Goal: Transaction & Acquisition: Purchase product/service

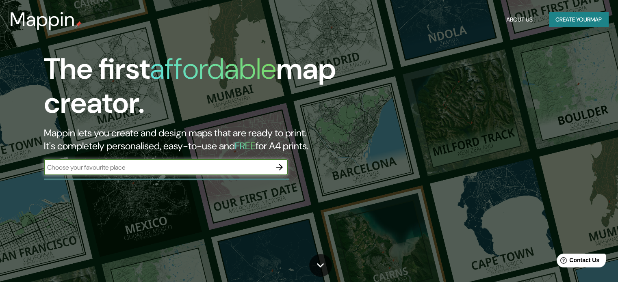
click at [278, 167] on icon "button" at bounding box center [279, 167] width 6 height 6
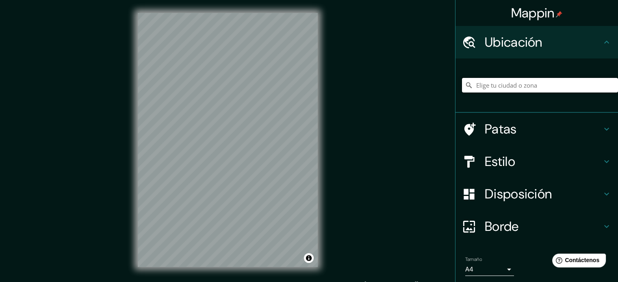
click at [479, 85] on input "Elige tu ciudad o zona" at bounding box center [540, 85] width 156 height 15
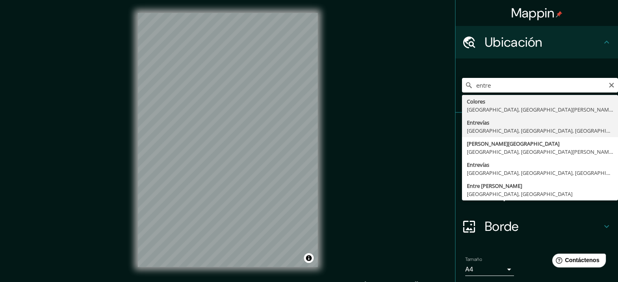
type input "Entrevías, [GEOGRAPHIC_DATA], [GEOGRAPHIC_DATA], [GEOGRAPHIC_DATA]"
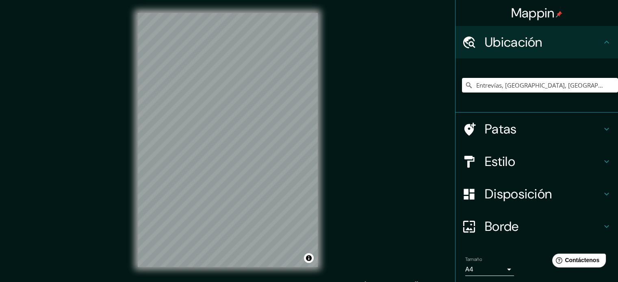
click at [251, 273] on div "© Mapbox © OpenStreetMap Improve this map" at bounding box center [228, 140] width 206 height 280
click at [522, 163] on h4 "Estilo" at bounding box center [542, 161] width 117 height 16
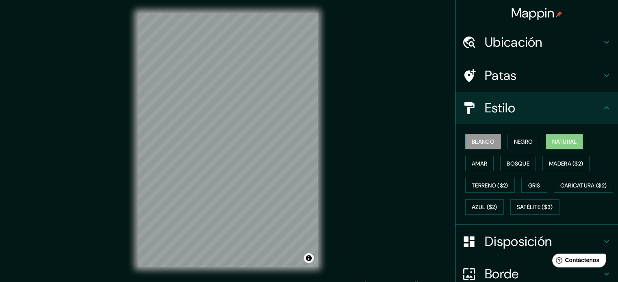
click at [562, 137] on font "Natural" at bounding box center [564, 141] width 24 height 11
click at [479, 167] on font "Amar" at bounding box center [478, 163] width 15 height 11
click at [562, 144] on font "Natural" at bounding box center [564, 141] width 24 height 7
click at [488, 185] on font "Terreno ($2)" at bounding box center [489, 185] width 37 height 7
click at [557, 142] on font "Natural" at bounding box center [564, 141] width 24 height 7
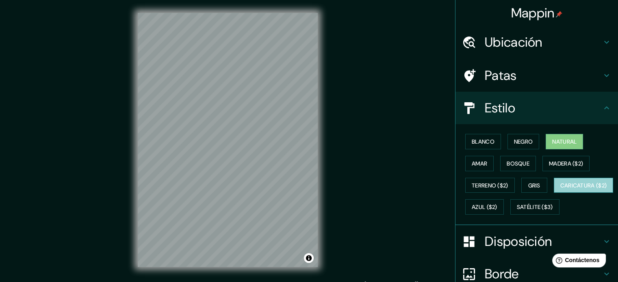
click at [560, 189] on font "Caricatura ($2)" at bounding box center [583, 185] width 47 height 7
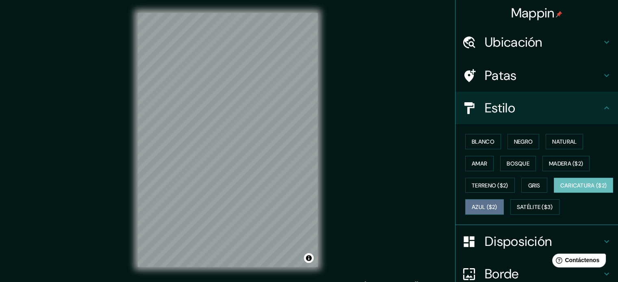
click at [497, 208] on font "Azul ($2)" at bounding box center [484, 207] width 26 height 7
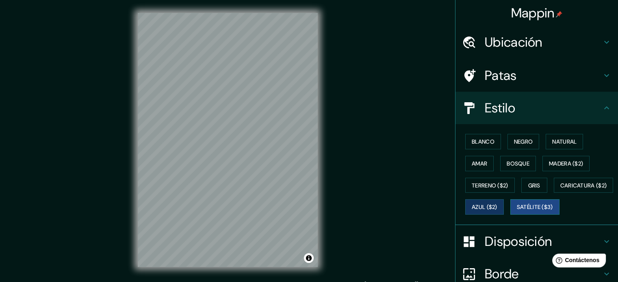
click at [516, 211] on font "Satélite ($3)" at bounding box center [534, 207] width 36 height 7
click at [560, 189] on font "Caricatura ($2)" at bounding box center [583, 185] width 47 height 7
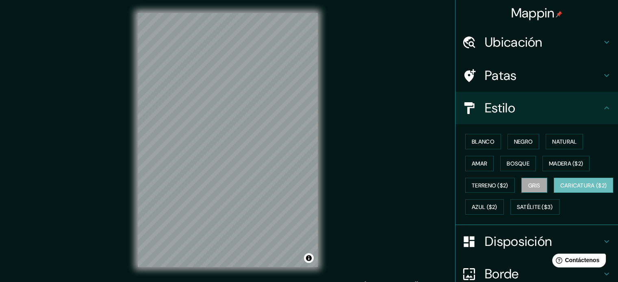
click at [528, 186] on font "Gris" at bounding box center [534, 185] width 12 height 7
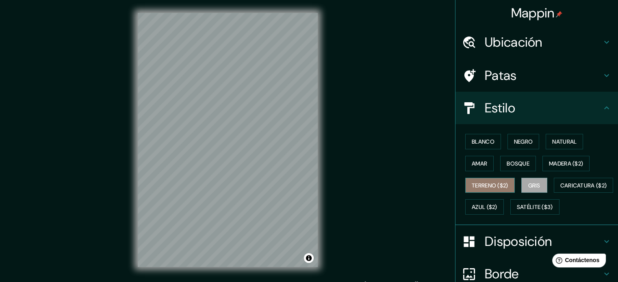
click at [482, 186] on font "Terreno ($2)" at bounding box center [489, 185] width 37 height 7
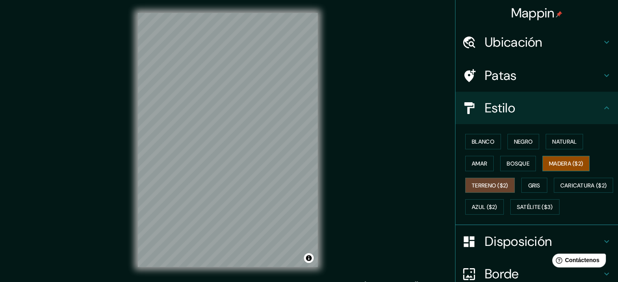
click at [555, 166] on font "Madera ($2)" at bounding box center [566, 163] width 34 height 7
click at [509, 165] on font "Bosque" at bounding box center [517, 163] width 23 height 7
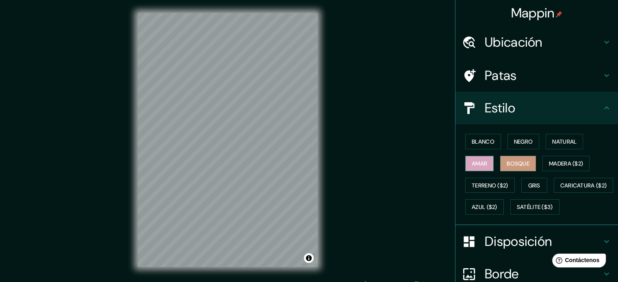
click at [475, 165] on font "Amar" at bounding box center [478, 163] width 15 height 7
click at [557, 142] on font "Natural" at bounding box center [564, 141] width 24 height 7
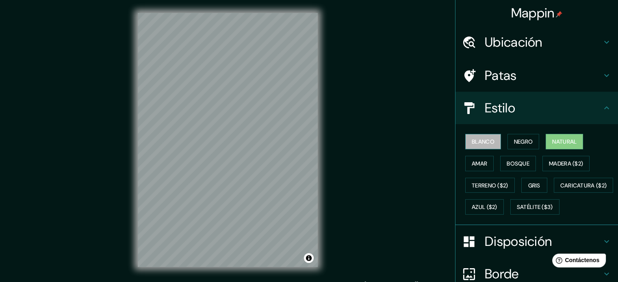
click at [472, 145] on font "Blanco" at bounding box center [482, 141] width 23 height 11
click at [514, 140] on font "Negro" at bounding box center [523, 141] width 19 height 7
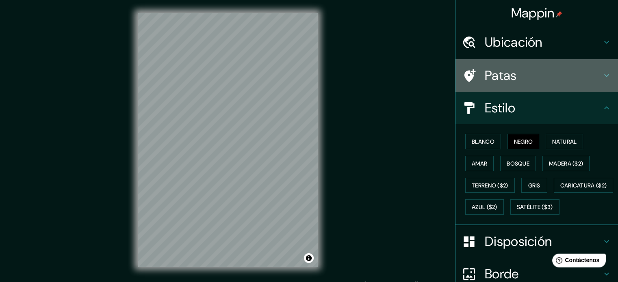
click at [536, 81] on h4 "Patas" at bounding box center [542, 75] width 117 height 16
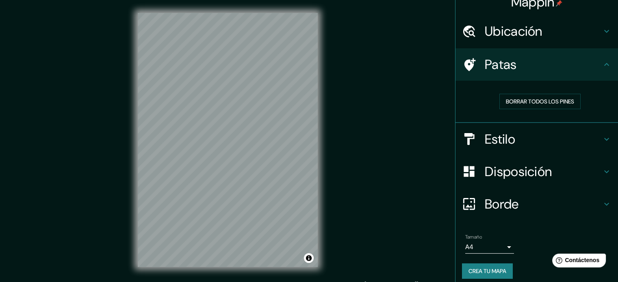
scroll to position [16, 0]
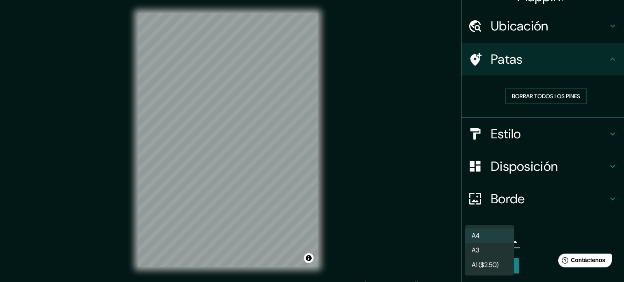
click at [501, 240] on body "Mappin Ubicación Entrevías, [GEOGRAPHIC_DATA], [GEOGRAPHIC_DATA], [GEOGRAPHIC_D…" at bounding box center [312, 141] width 624 height 282
click at [495, 251] on li "A3" at bounding box center [489, 251] width 49 height 15
type input "a4"
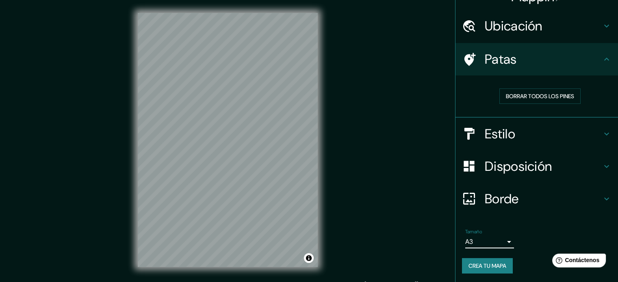
click at [592, 194] on h4 "Borde" at bounding box center [542, 199] width 117 height 16
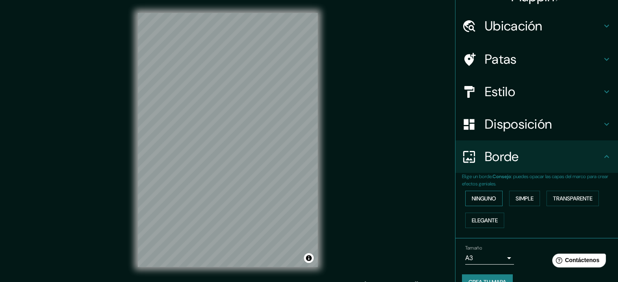
click at [484, 195] on font "Ninguno" at bounding box center [483, 198] width 24 height 7
click at [503, 132] on font "Disposición" at bounding box center [517, 124] width 67 height 17
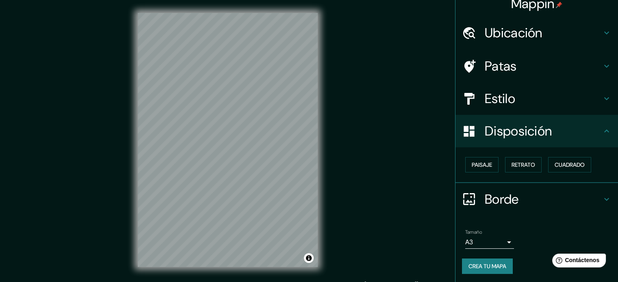
scroll to position [10, 0]
click at [484, 162] on font "Paisaje" at bounding box center [481, 164] width 20 height 7
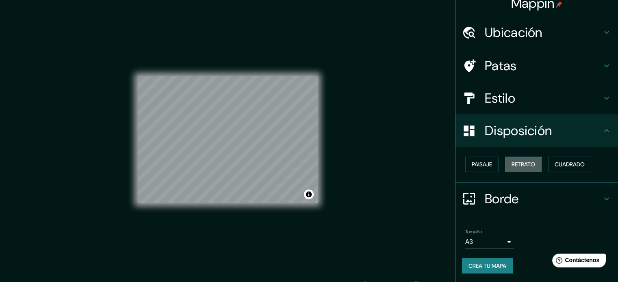
click at [528, 170] on button "Retrato" at bounding box center [523, 164] width 37 height 15
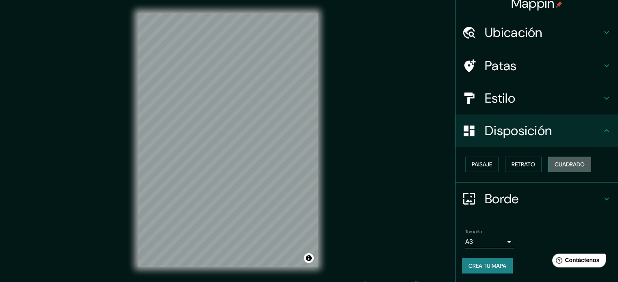
click at [557, 168] on font "Cuadrado" at bounding box center [569, 164] width 30 height 11
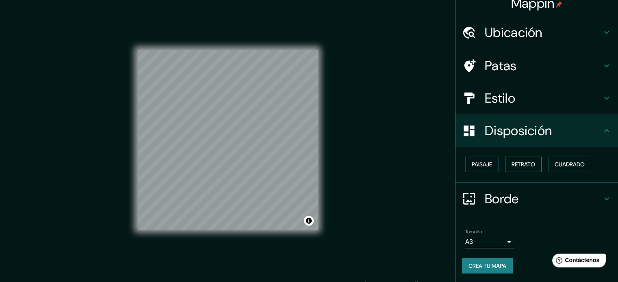
click at [518, 165] on font "Retrato" at bounding box center [523, 164] width 24 height 7
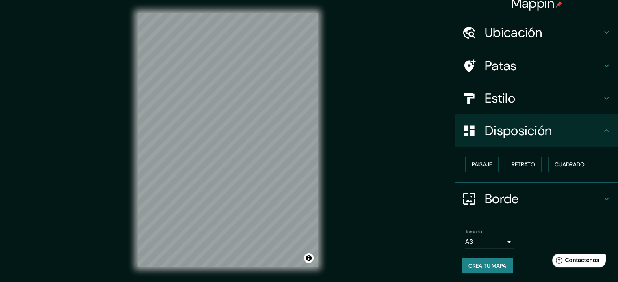
click at [538, 102] on h4 "Estilo" at bounding box center [542, 98] width 117 height 16
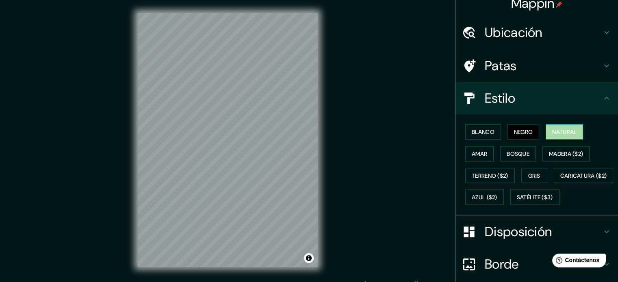
click at [563, 135] on font "Natural" at bounding box center [564, 131] width 24 height 7
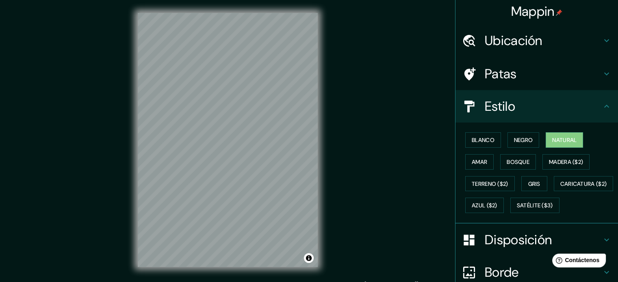
scroll to position [0, 0]
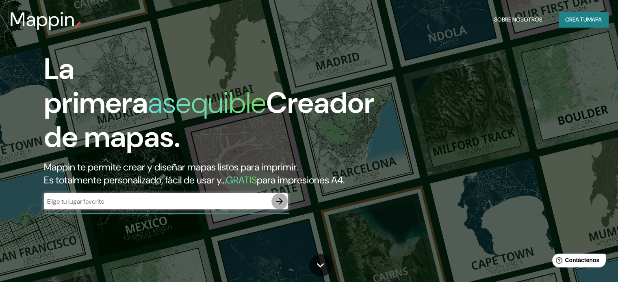
click at [276, 206] on icon "button" at bounding box center [279, 202] width 10 height 10
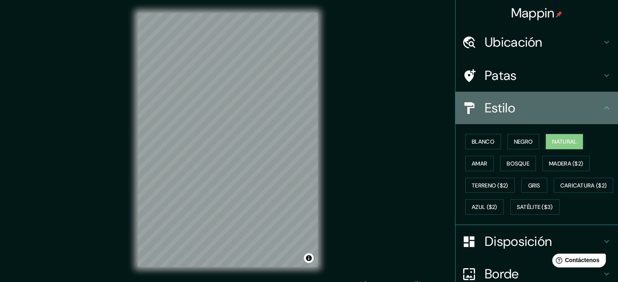
click at [531, 107] on h4 "Estilo" at bounding box center [542, 108] width 117 height 16
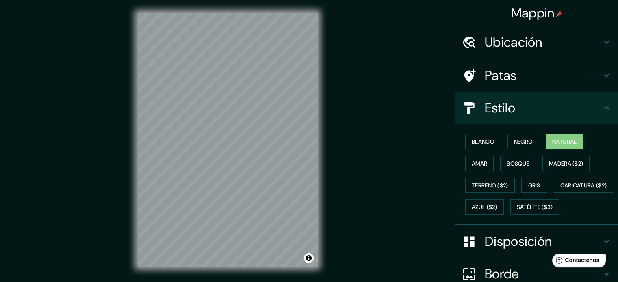
click at [498, 72] on font "Patas" at bounding box center [500, 75] width 32 height 17
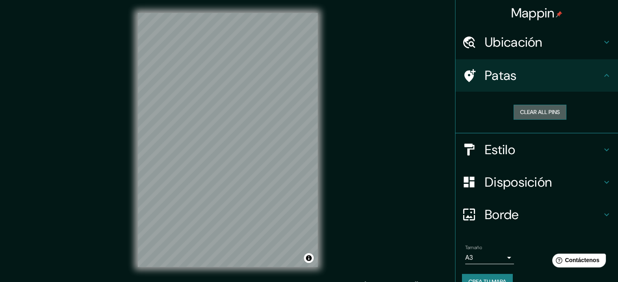
click at [515, 108] on button "Clear all pins" at bounding box center [539, 112] width 53 height 15
click at [490, 45] on font "Ubicación" at bounding box center [513, 42] width 58 height 17
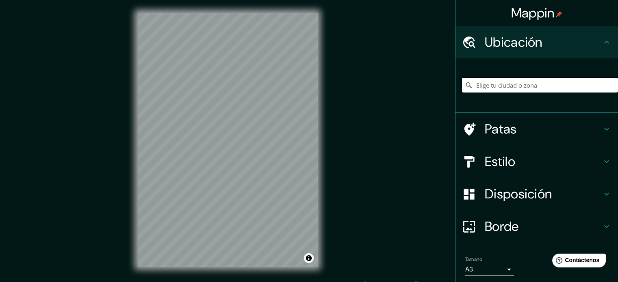
click at [483, 90] on input "Elige tu ciudad o zona" at bounding box center [540, 85] width 156 height 15
click at [484, 85] on input "Elige tu ciudad o zona" at bounding box center [540, 85] width 156 height 15
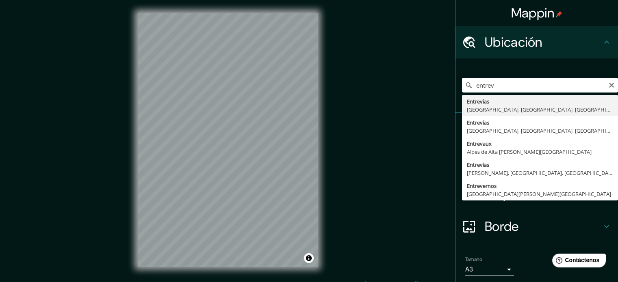
type input "Entrevías, [GEOGRAPHIC_DATA], [GEOGRAPHIC_DATA], [GEOGRAPHIC_DATA]"
